Goal: Information Seeking & Learning: Learn about a topic

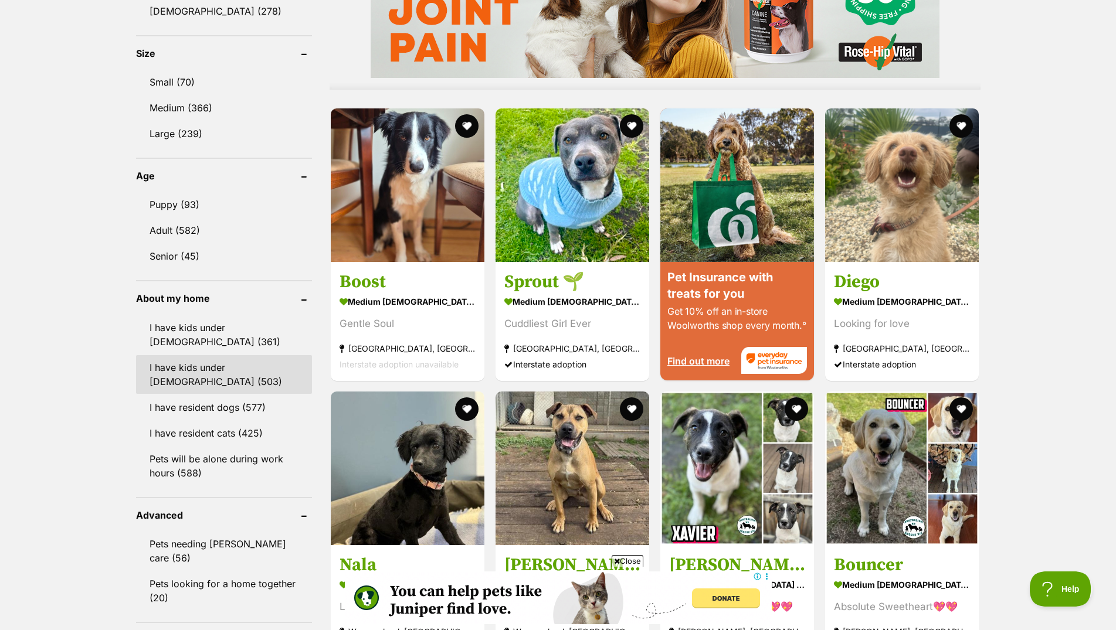
click at [201, 380] on link "I have kids under [DEMOGRAPHIC_DATA] (503)" at bounding box center [224, 374] width 176 height 39
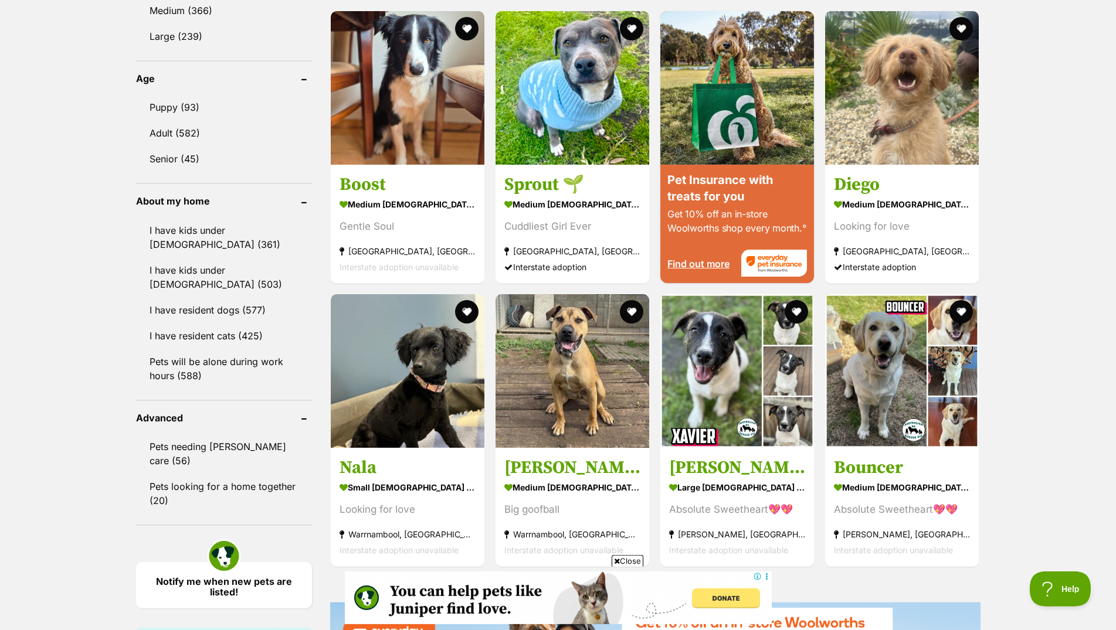
scroll to position [1136, 0]
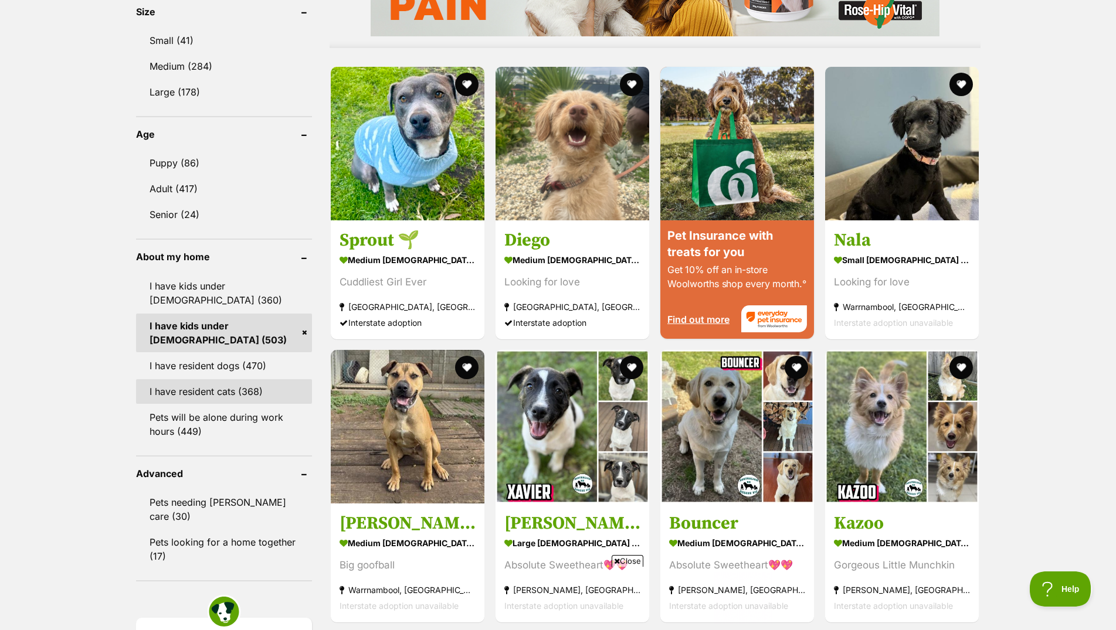
click at [200, 404] on link "I have resident cats (368)" at bounding box center [224, 391] width 176 height 25
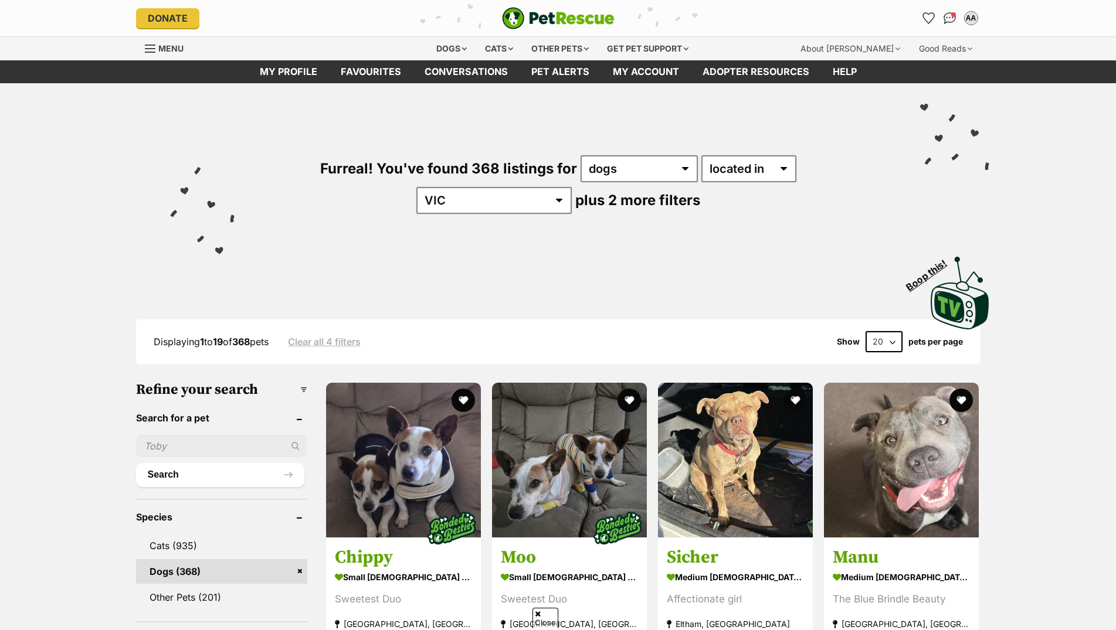
scroll to position [778, 0]
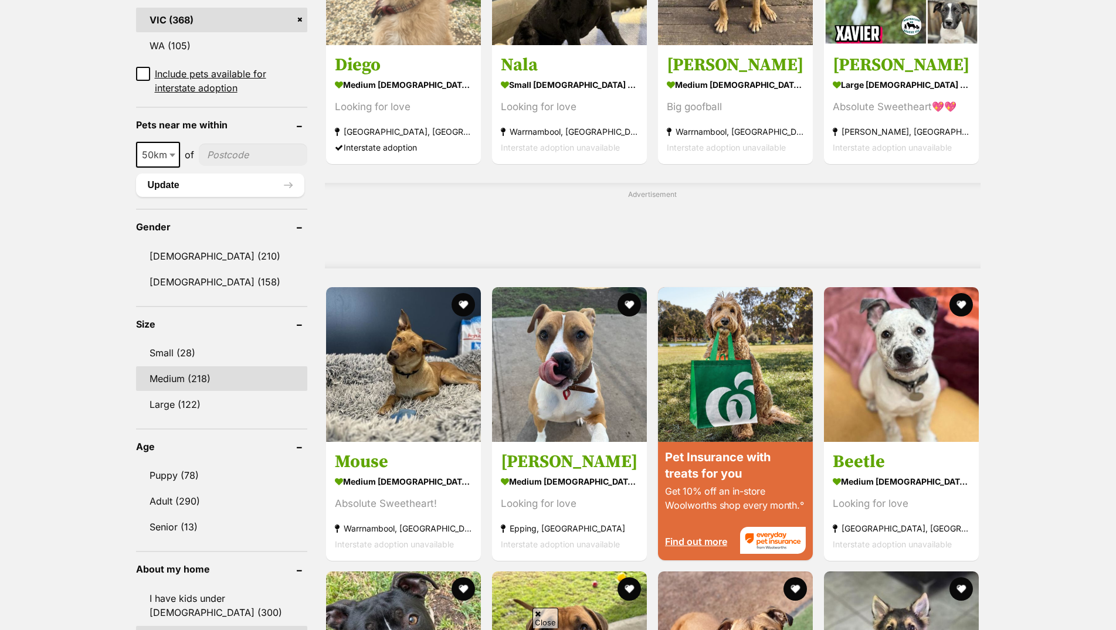
click at [177, 382] on link "Medium (218)" at bounding box center [221, 378] width 171 height 25
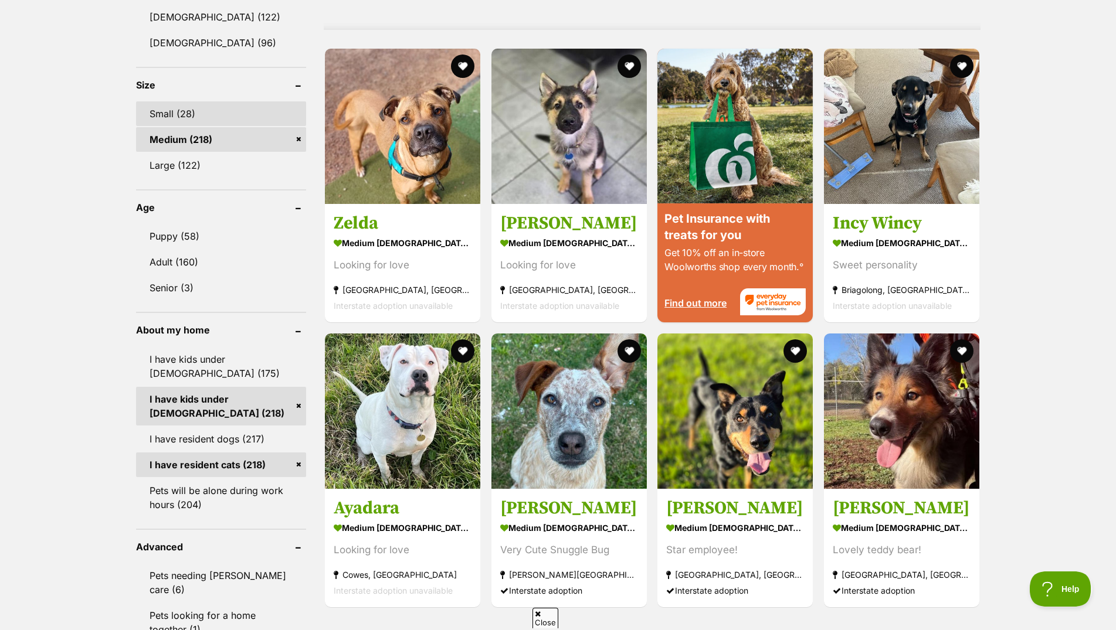
click at [176, 118] on link "Small (28)" at bounding box center [221, 113] width 170 height 25
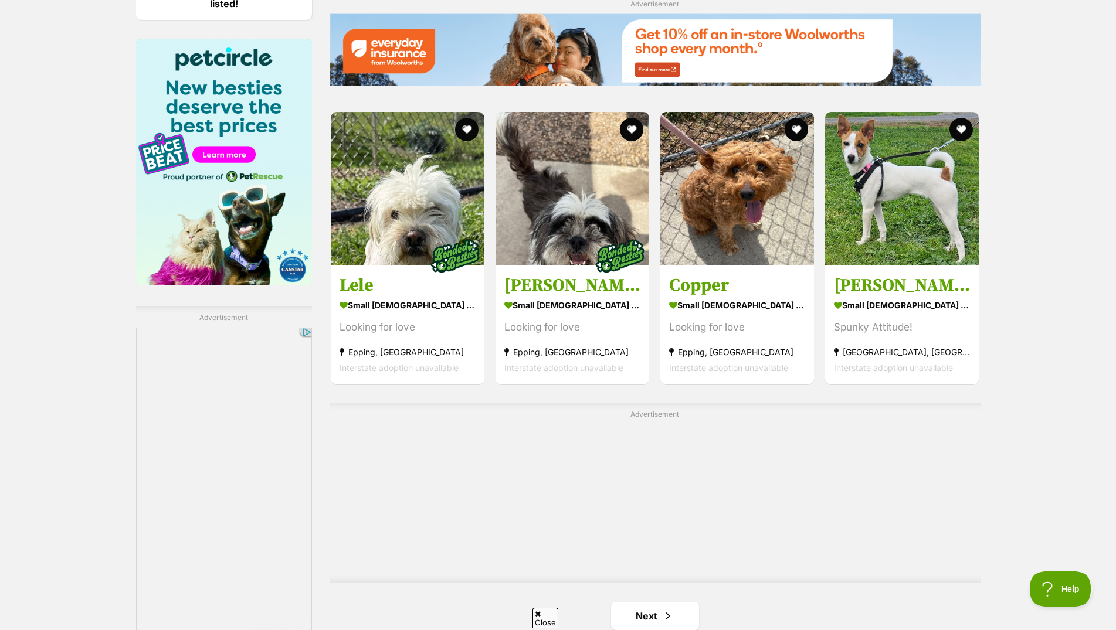
scroll to position [1974, 0]
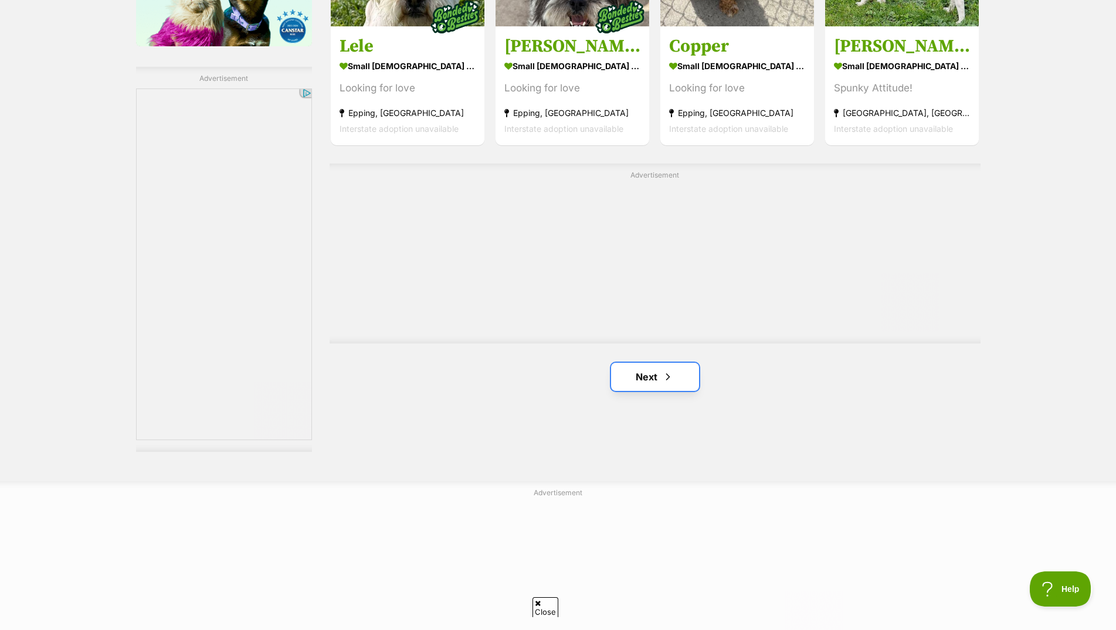
click at [636, 391] on link "Next" at bounding box center [655, 377] width 88 height 28
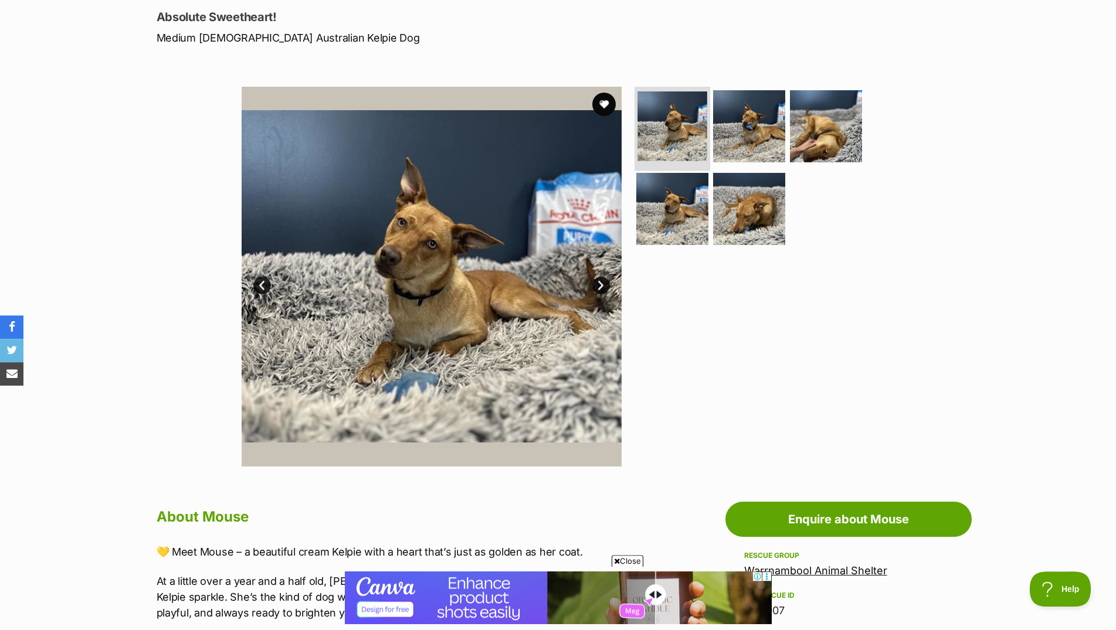
scroll to position [120, 0]
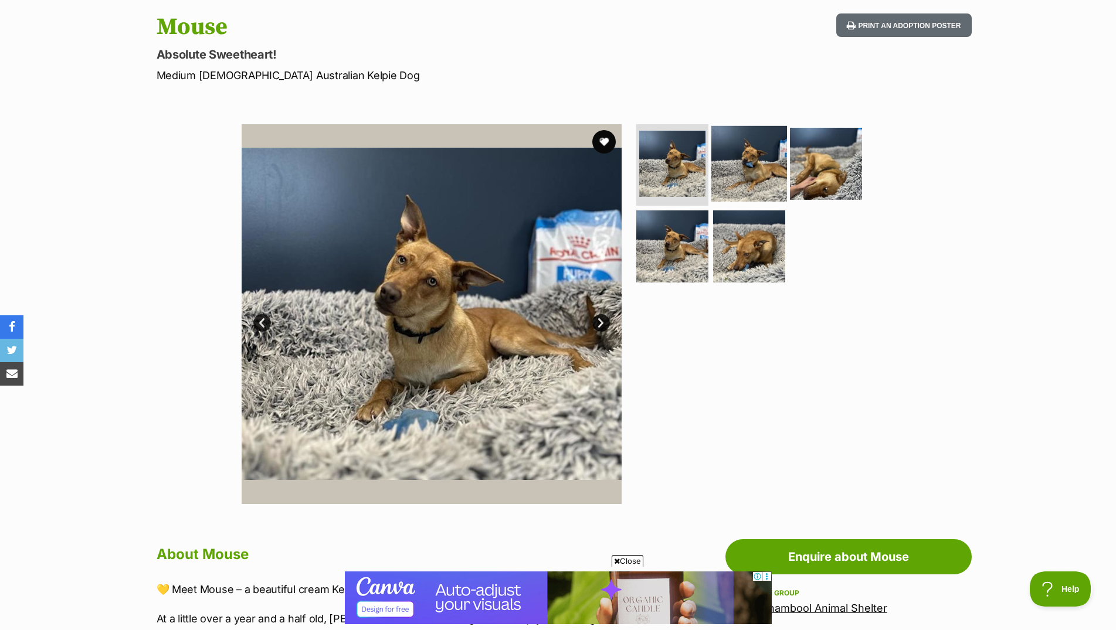
click at [751, 180] on img at bounding box center [749, 163] width 76 height 76
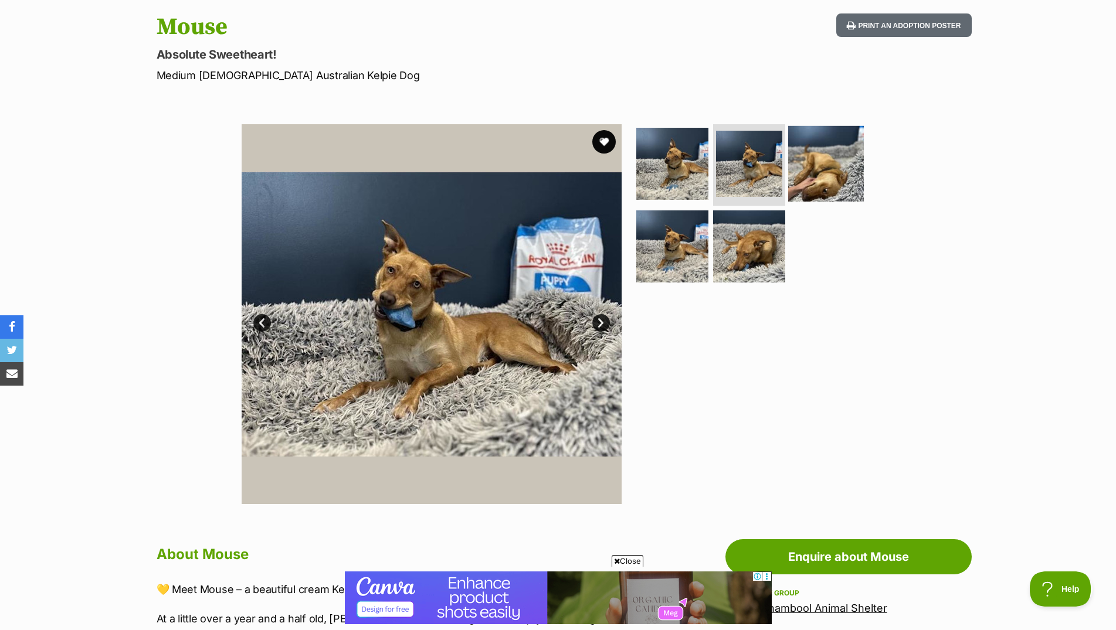
click at [805, 171] on img at bounding box center [826, 163] width 76 height 76
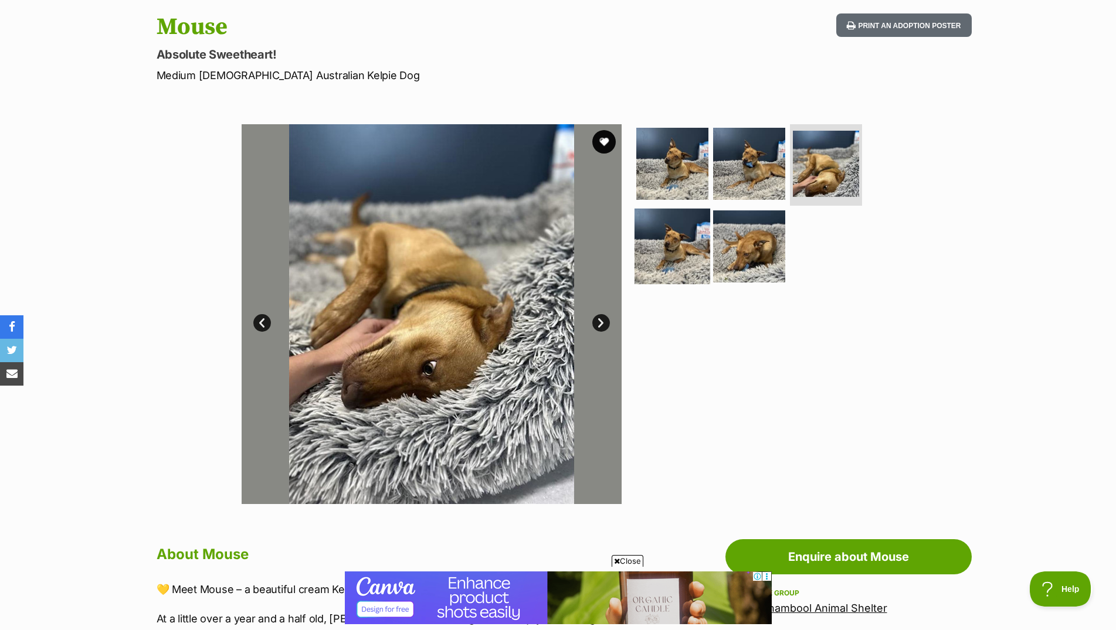
click at [659, 270] on img at bounding box center [672, 247] width 76 height 76
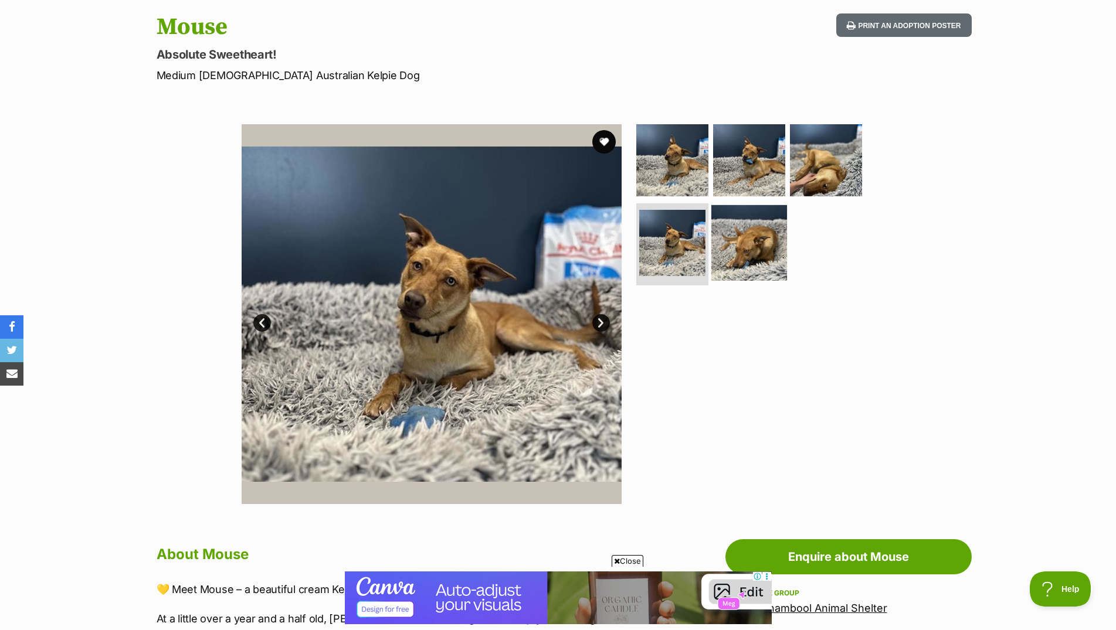
click at [749, 261] on img at bounding box center [749, 243] width 76 height 76
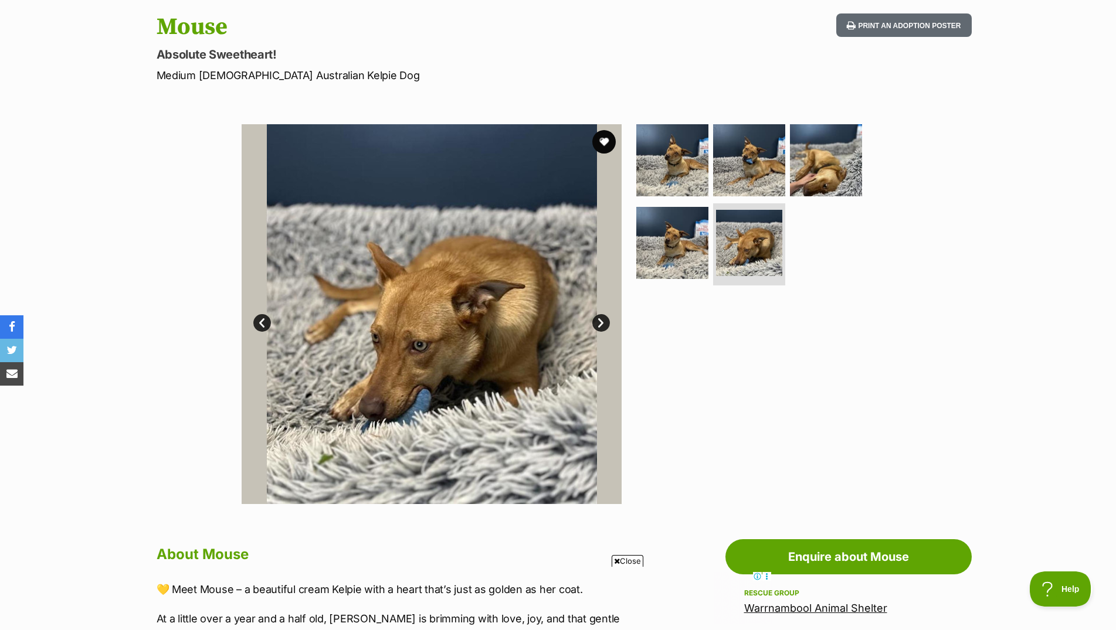
scroll to position [0, 0]
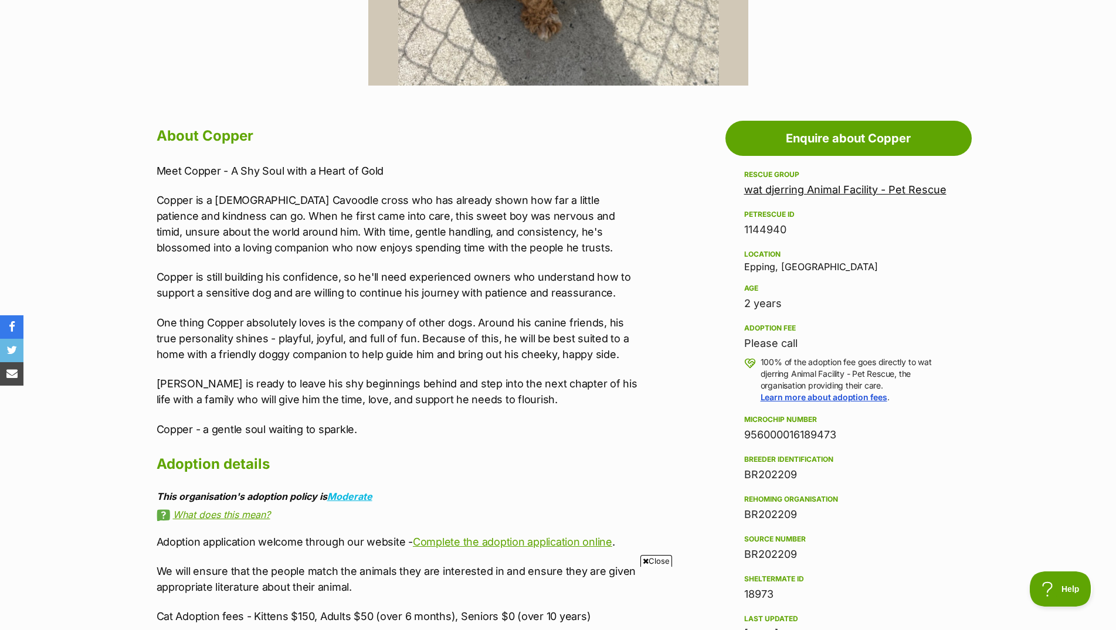
scroll to position [299, 0]
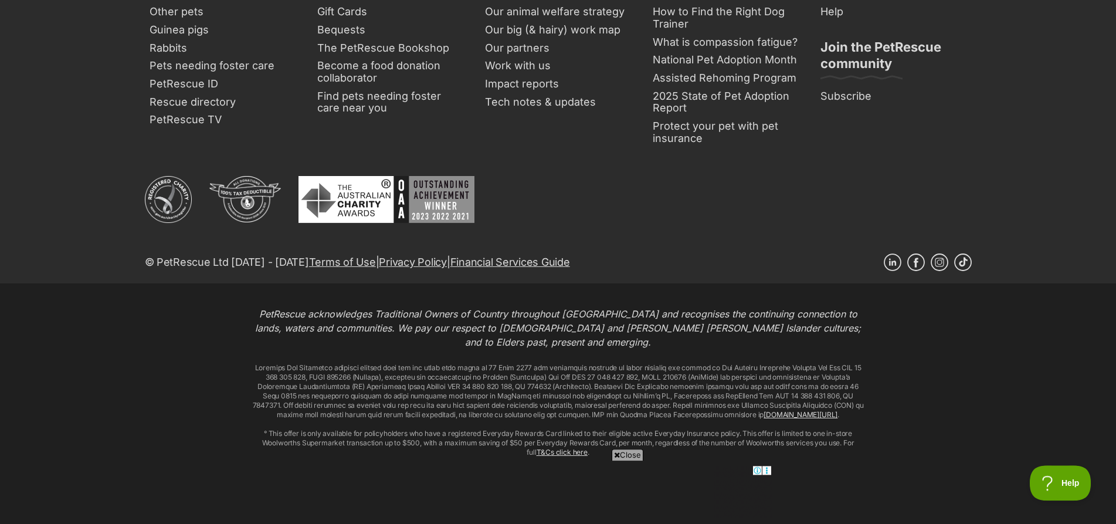
scroll to position [2731, 0]
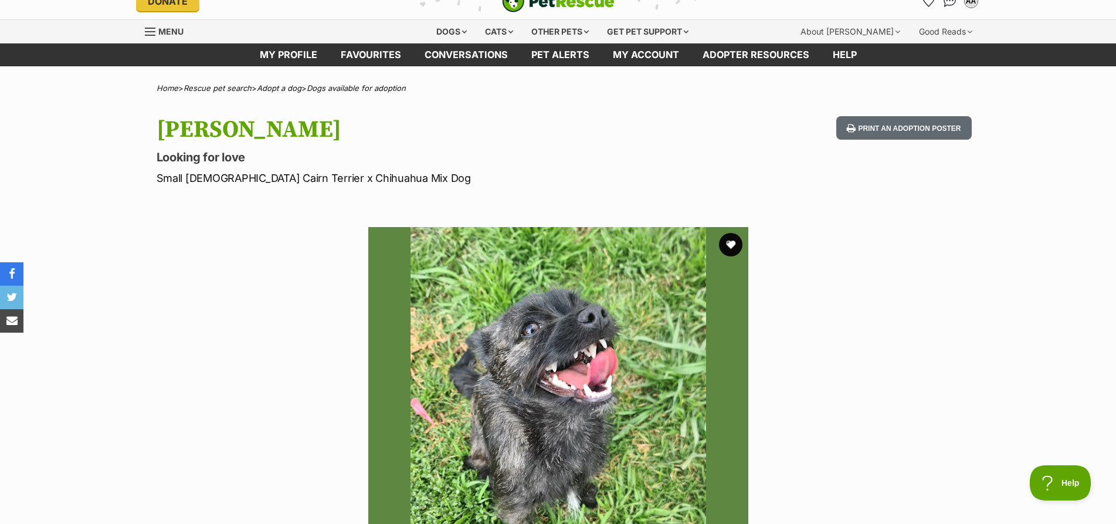
scroll to position [17, 0]
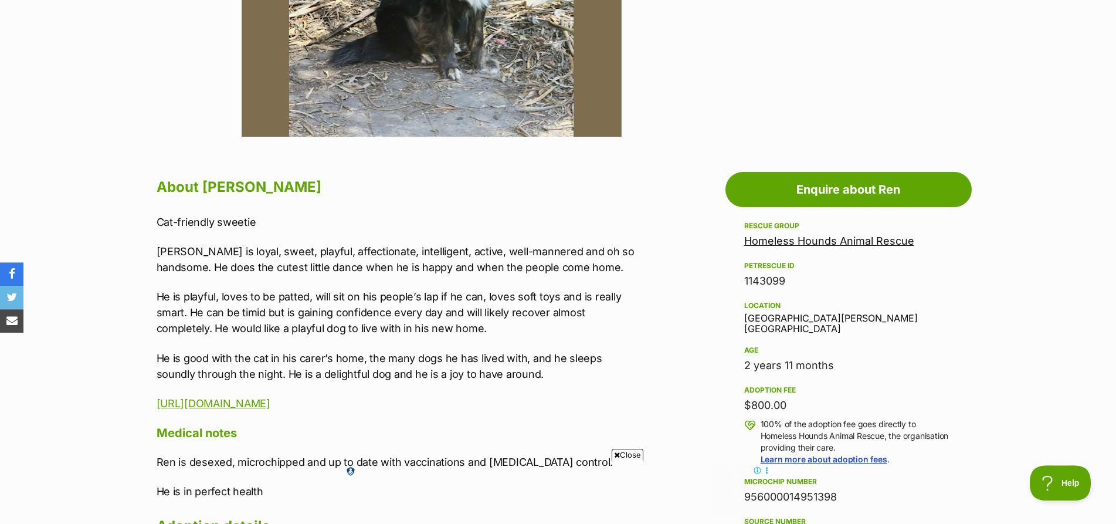
scroll to position [487, 0]
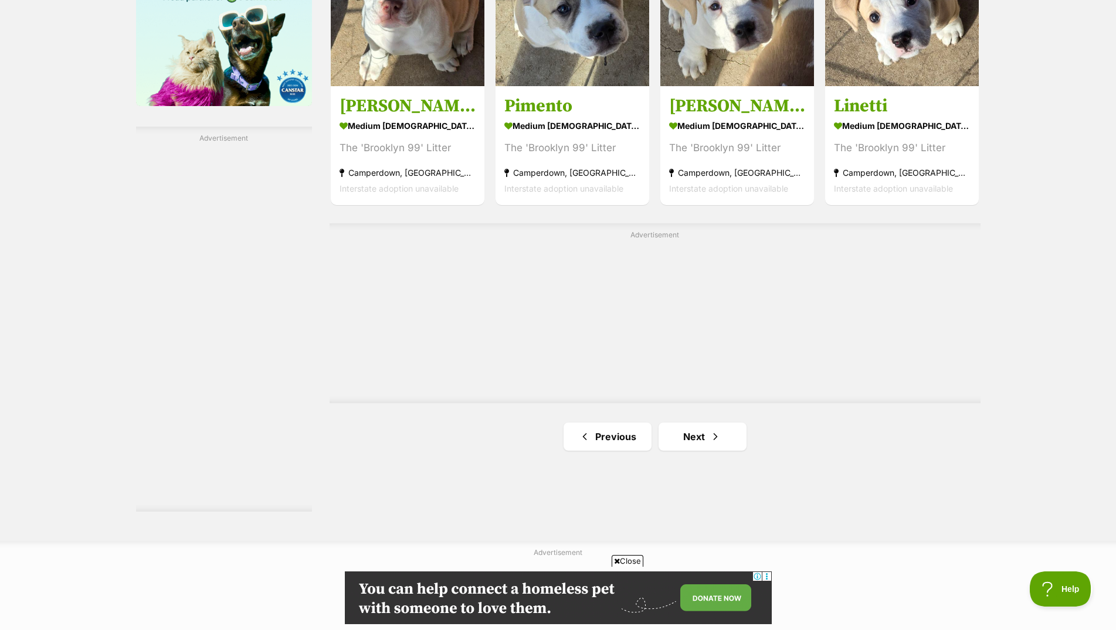
scroll to position [2153, 0]
